Goal: Find specific page/section: Find specific page/section

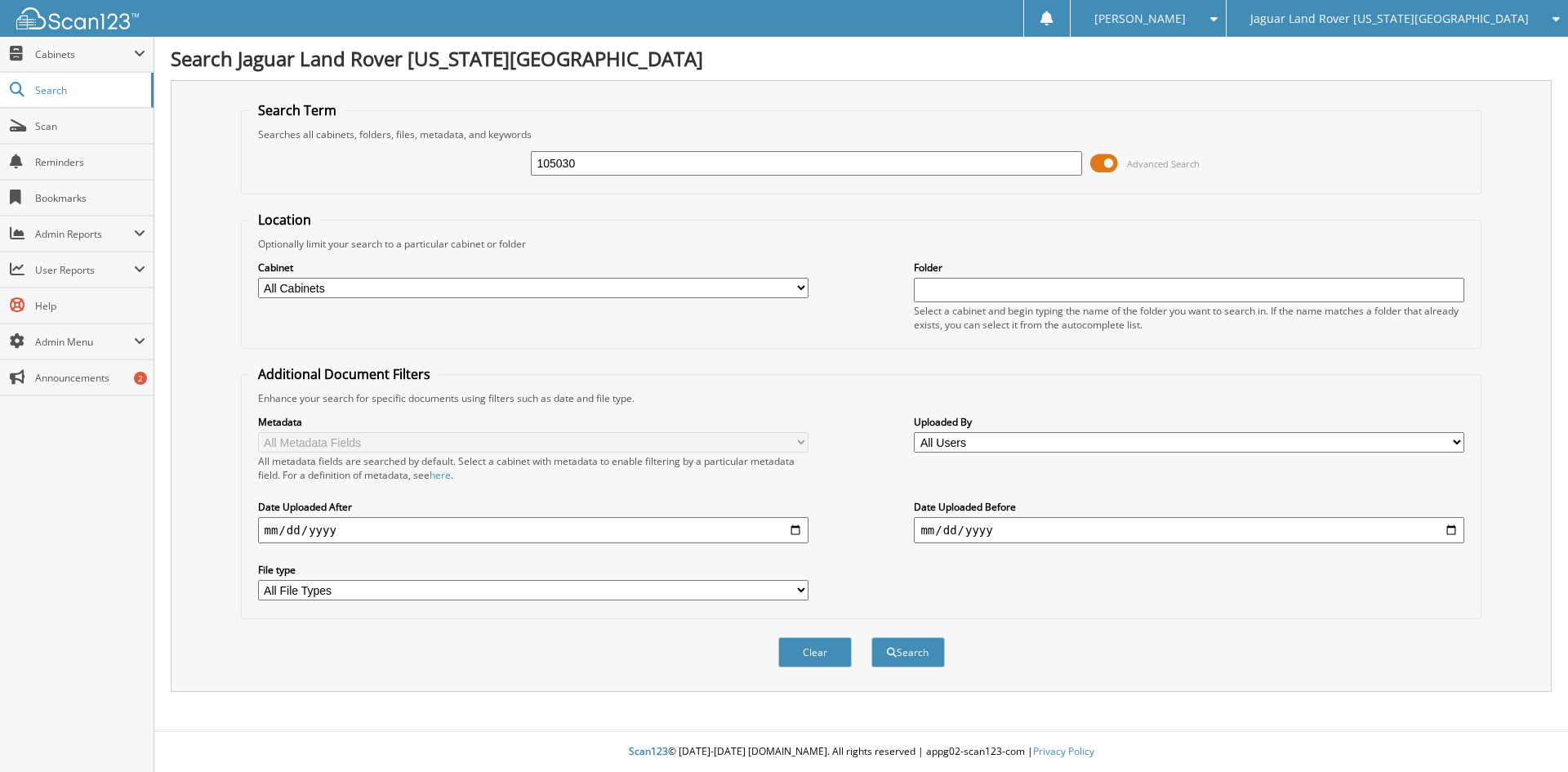
type input "105030"
click at [871, 637] on button "Search" at bounding box center [908, 653] width 74 height 30
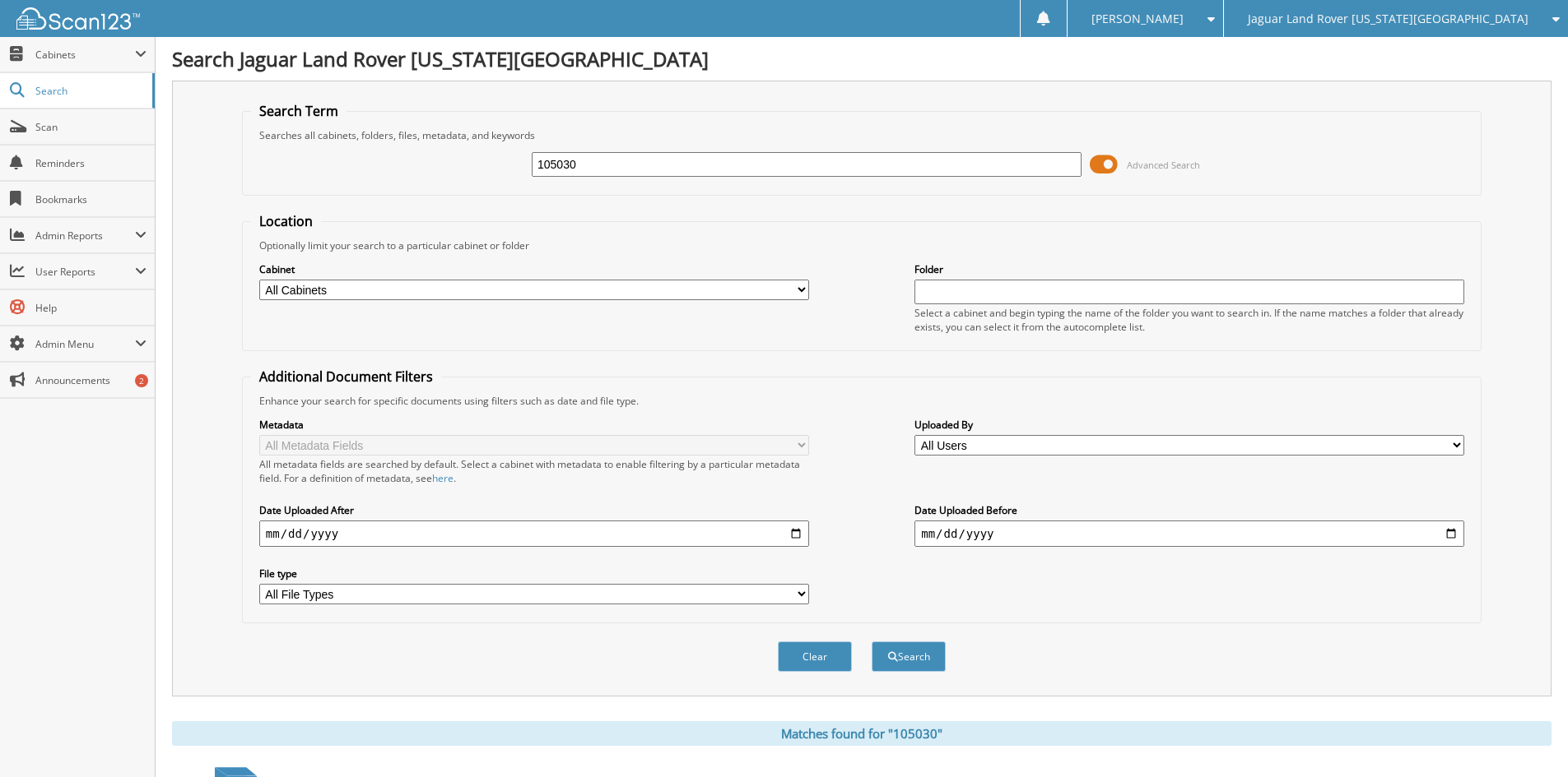
scroll to position [454, 0]
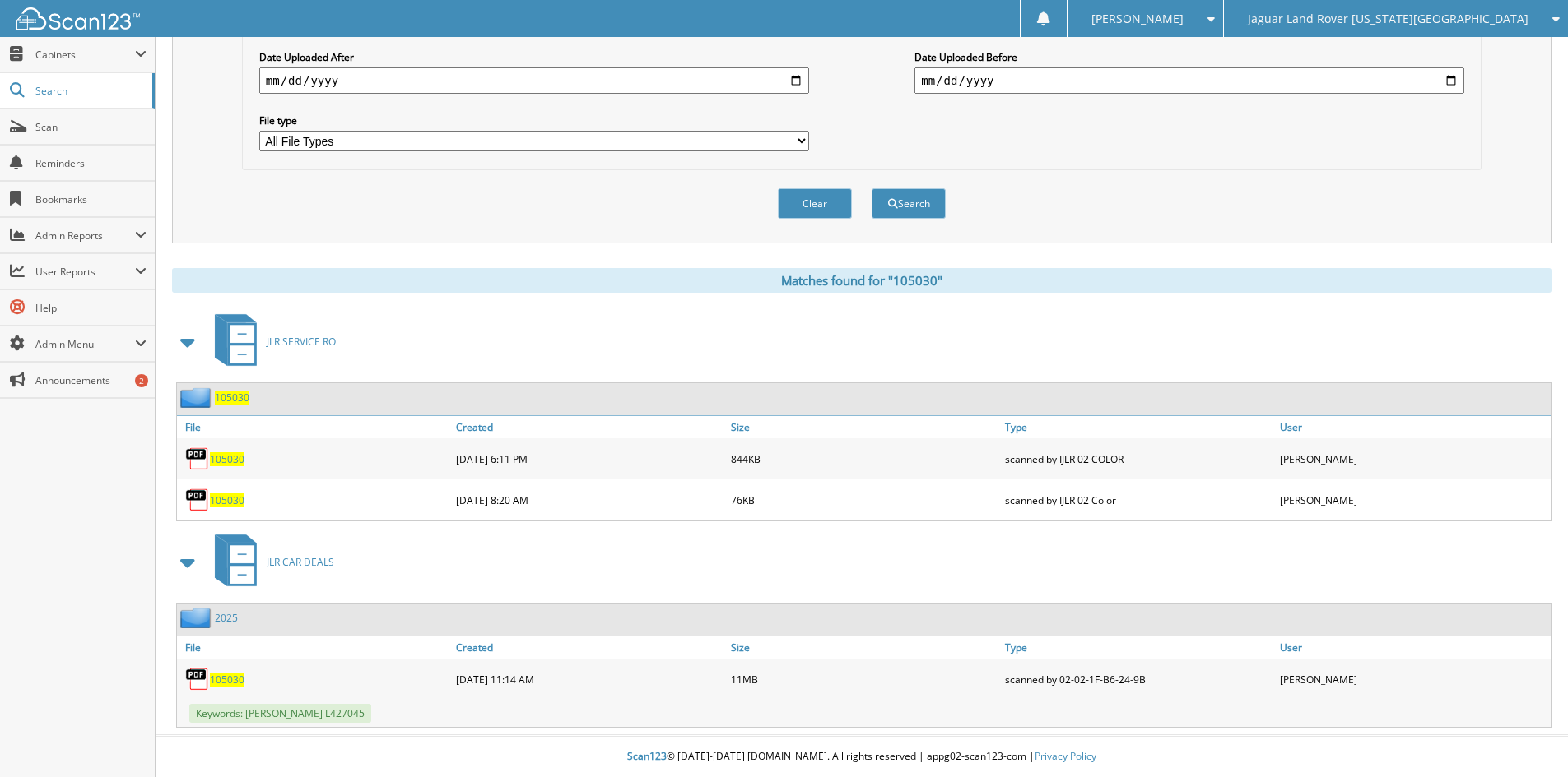
click at [228, 682] on span "105030" at bounding box center [227, 680] width 34 height 14
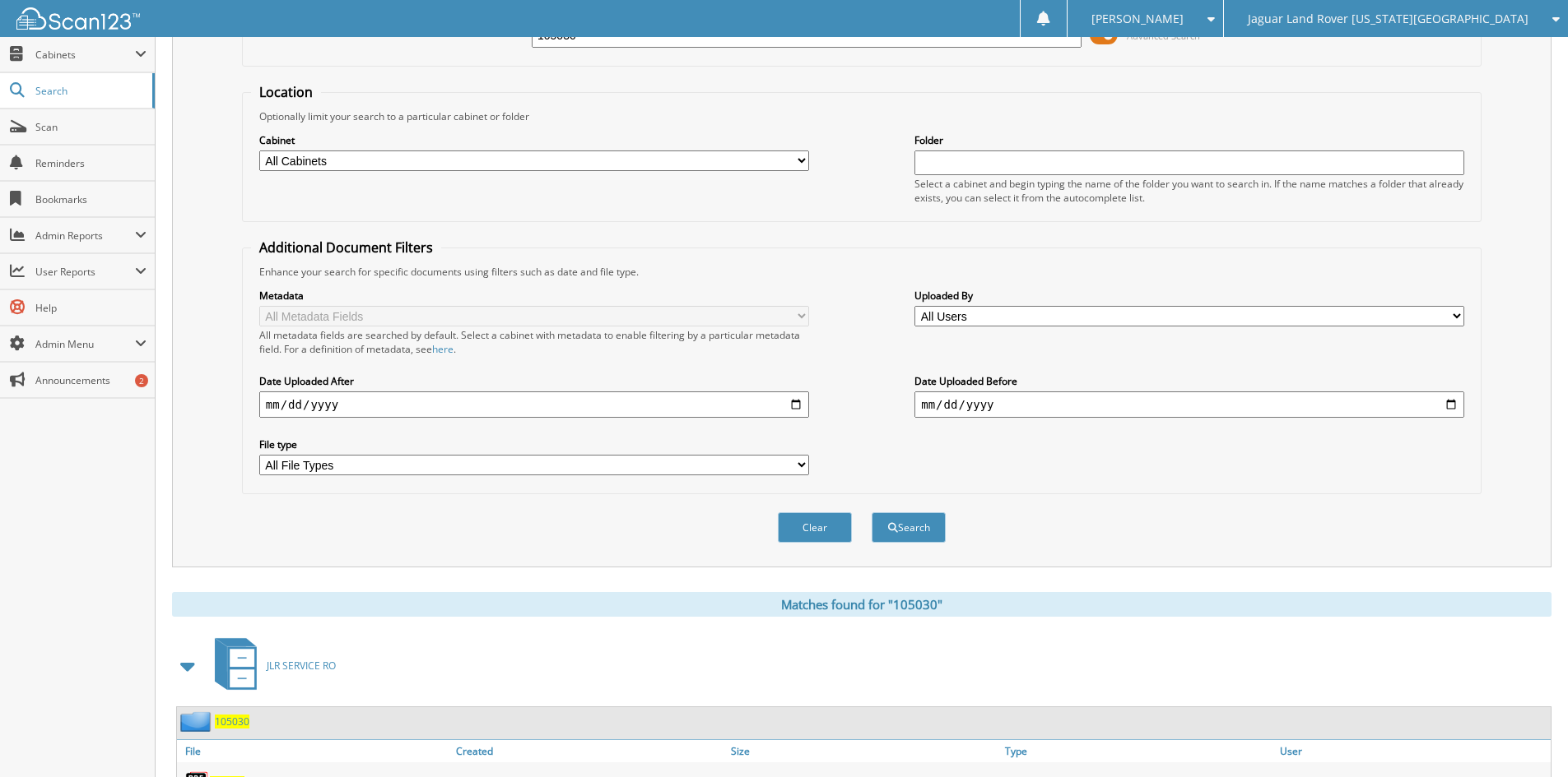
scroll to position [0, 0]
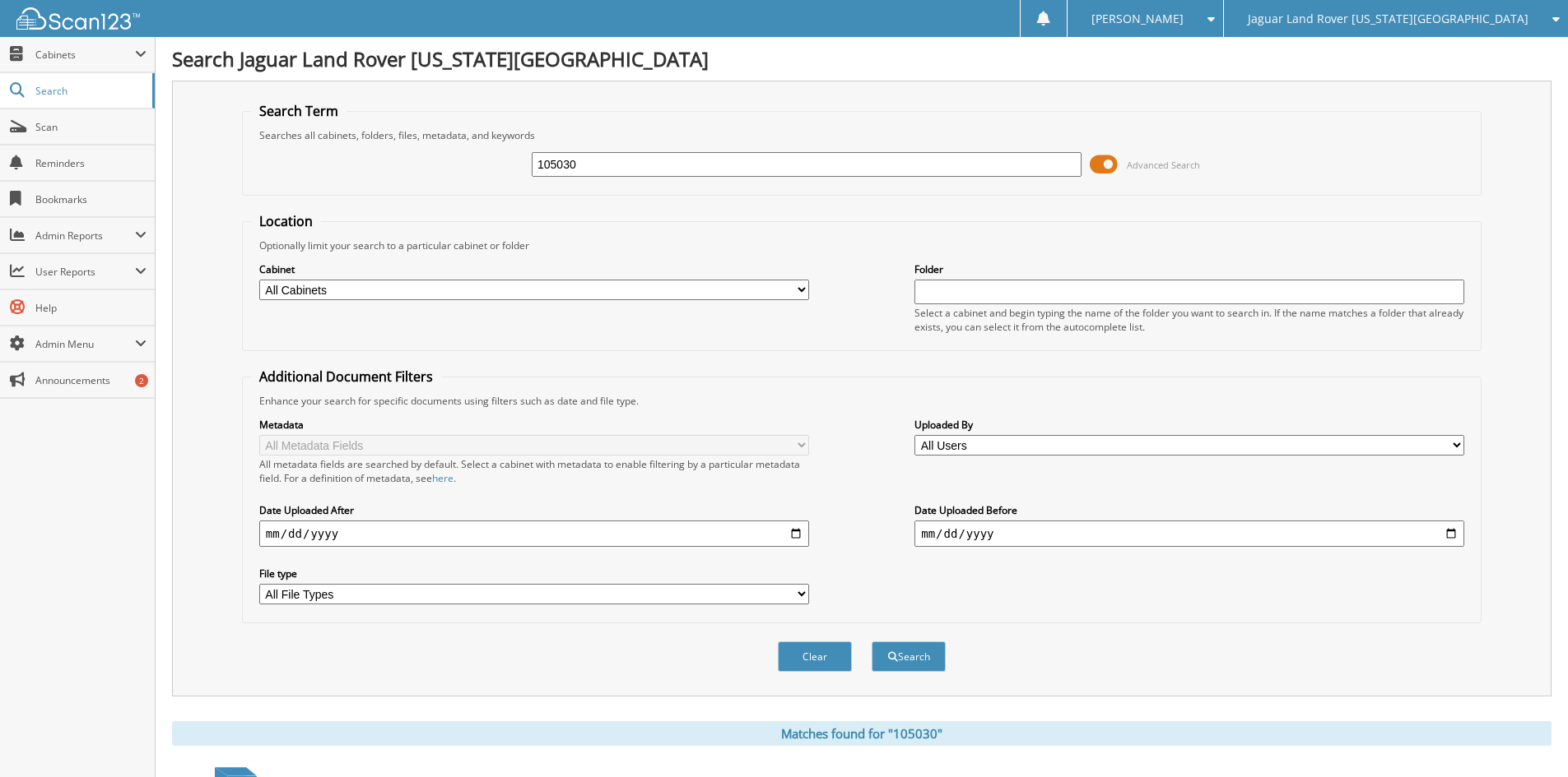
drag, startPoint x: 604, startPoint y: 168, endPoint x: 507, endPoint y: 152, distance: 98.3
click at [507, 152] on div "105030 Advanced Search" at bounding box center [861, 164] width 1221 height 45
type input "104170"
click at [872, 641] on button "Search" at bounding box center [909, 657] width 74 height 31
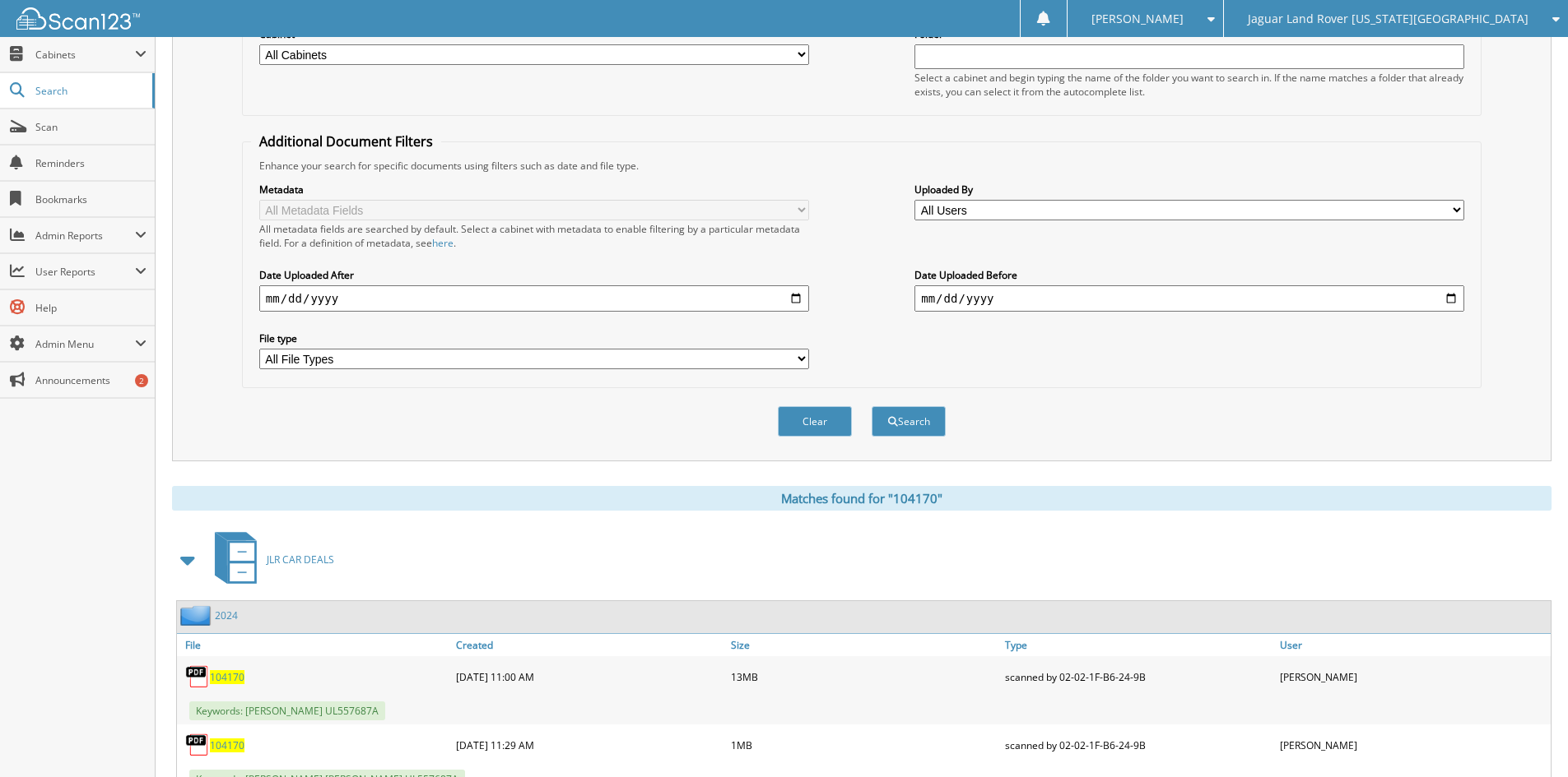
scroll to position [481, 0]
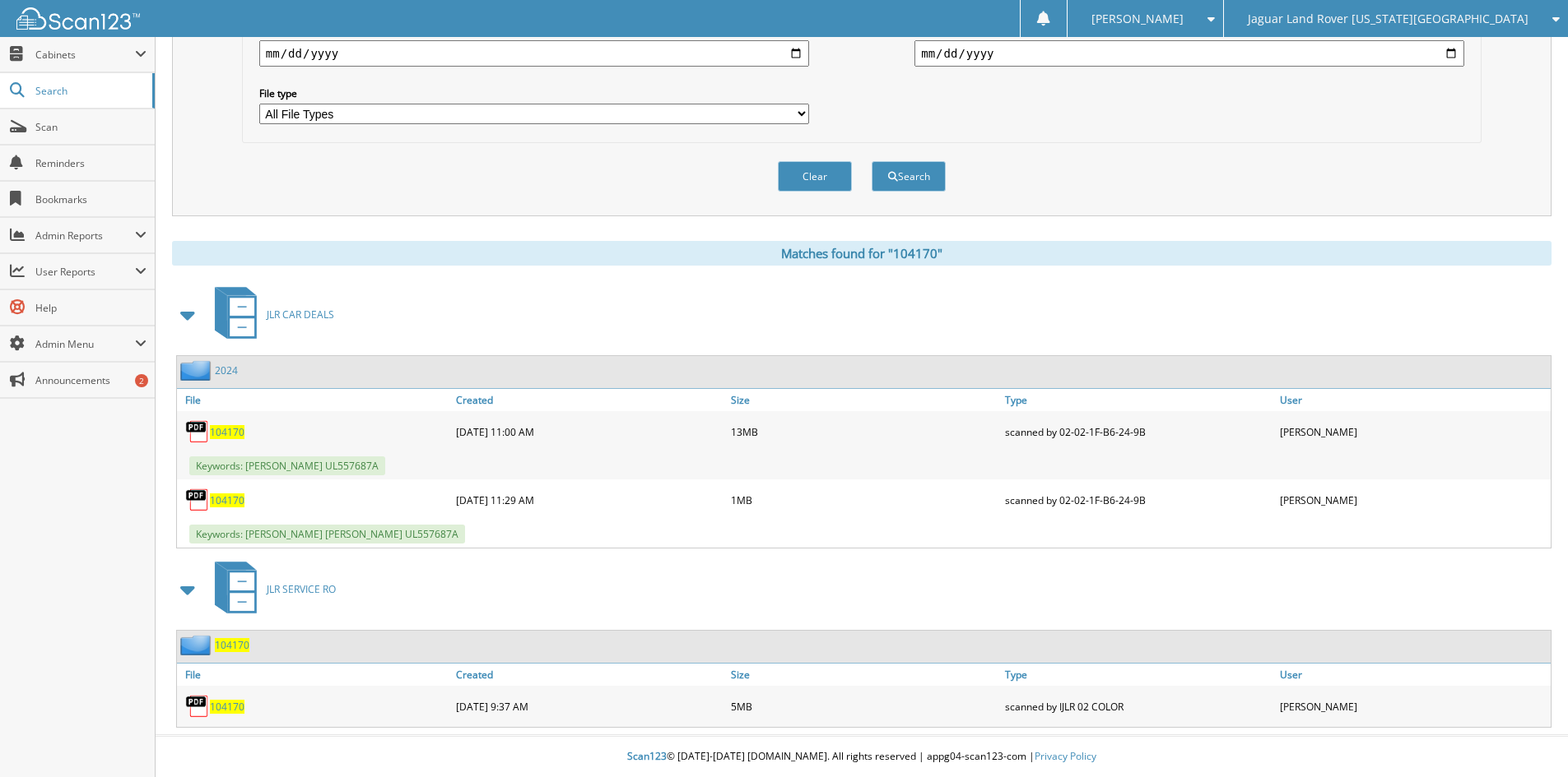
click at [230, 498] on span "104170" at bounding box center [227, 500] width 34 height 14
click at [226, 496] on span "104170" at bounding box center [227, 500] width 34 height 14
click at [227, 428] on span "104170" at bounding box center [227, 432] width 34 height 14
